Goal: Information Seeking & Learning: Learn about a topic

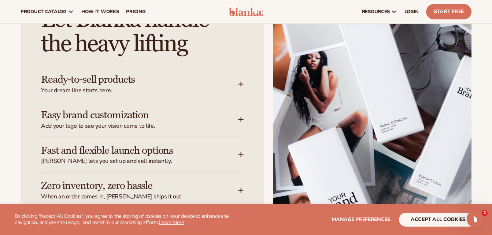
scroll to position [910, 0]
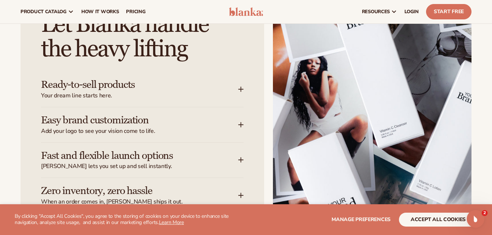
click at [237, 90] on div "Ready-to-sell products Your dream line starts here." at bounding box center [139, 89] width 197 height 21
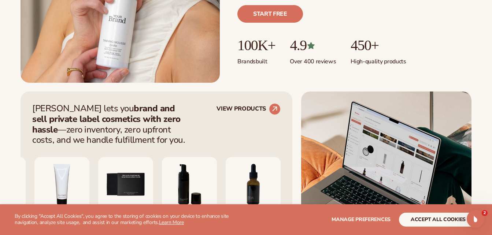
scroll to position [218, 0]
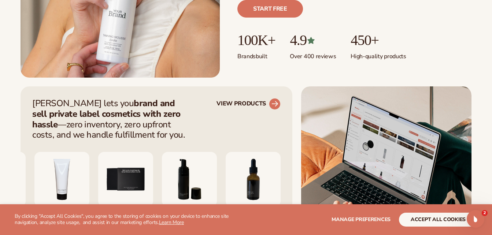
click at [257, 101] on link "VIEW PRODUCTS" at bounding box center [249, 104] width 64 height 12
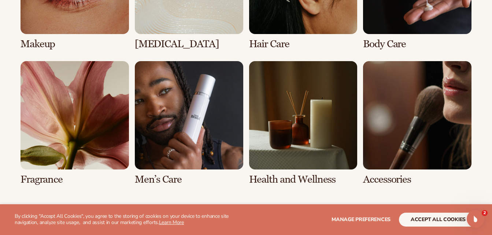
scroll to position [626, 0]
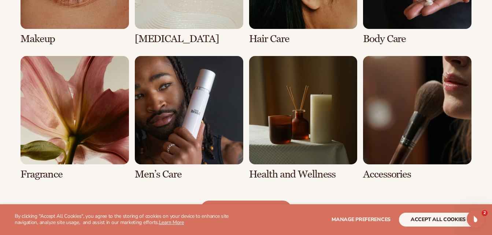
click at [321, 103] on link "7 / 8" at bounding box center [303, 118] width 109 height 124
click at [293, 172] on link "7 / 8" at bounding box center [303, 118] width 109 height 124
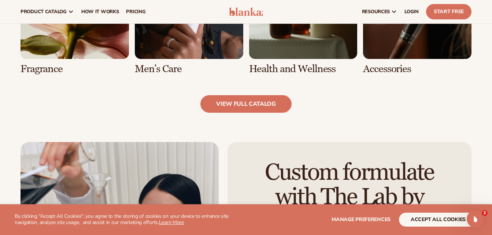
scroll to position [734, 0]
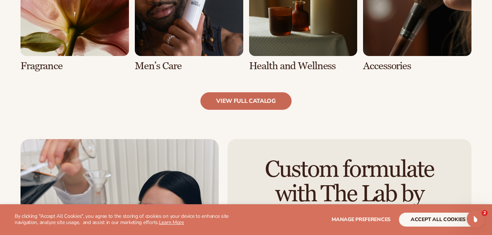
click at [260, 99] on link "view full catalog" at bounding box center [246, 101] width 91 height 18
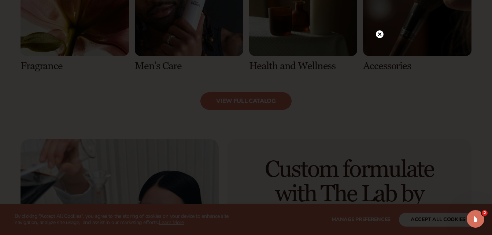
click at [379, 33] on icon at bounding box center [380, 34] width 4 height 4
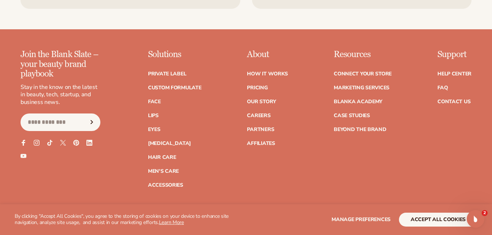
scroll to position [1278, 0]
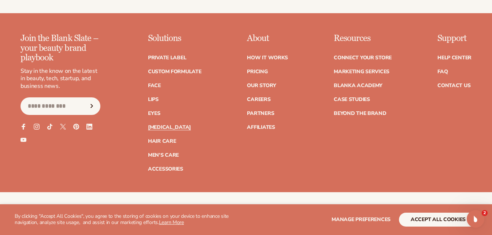
click at [159, 127] on link "[MEDICAL_DATA]" at bounding box center [169, 127] width 43 height 5
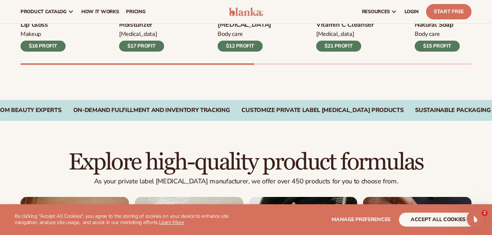
scroll to position [9, 0]
